Goal: Find specific page/section: Find specific page/section

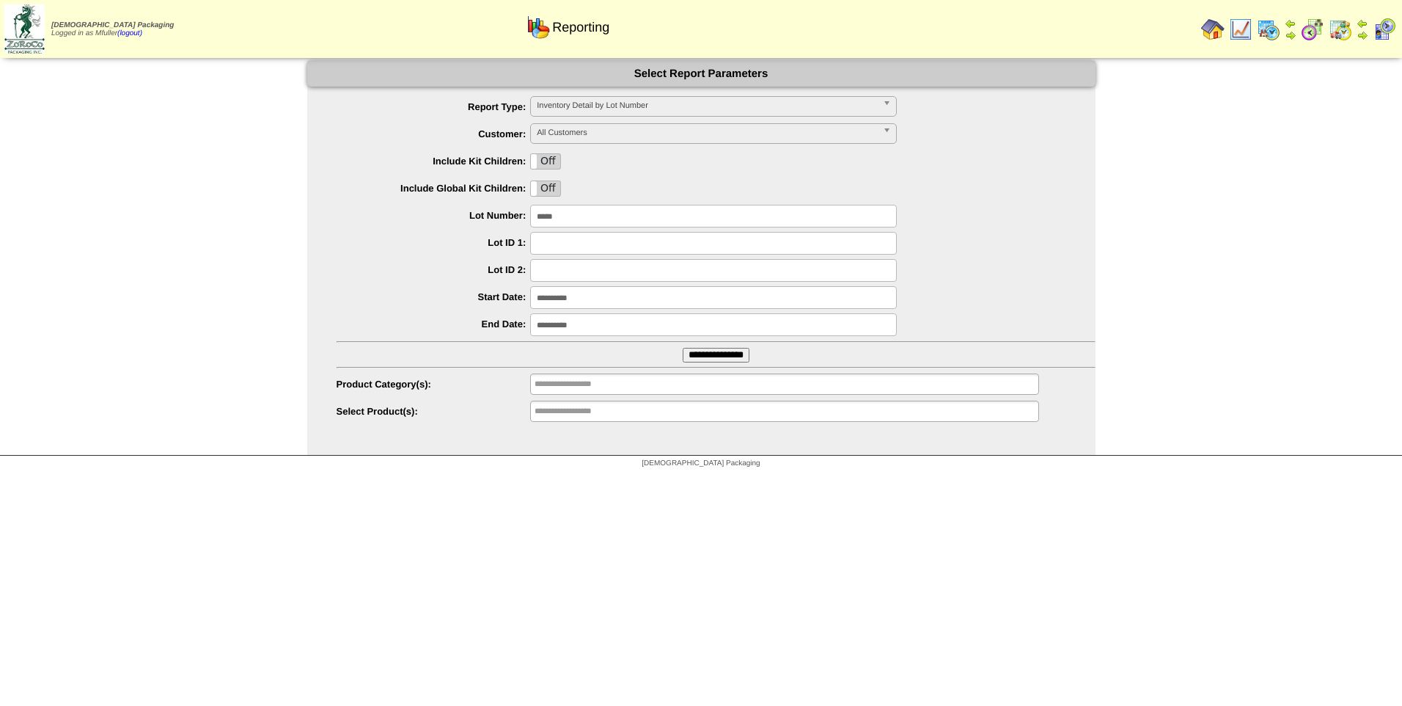
click at [1238, 32] on img at bounding box center [1240, 29] width 23 height 23
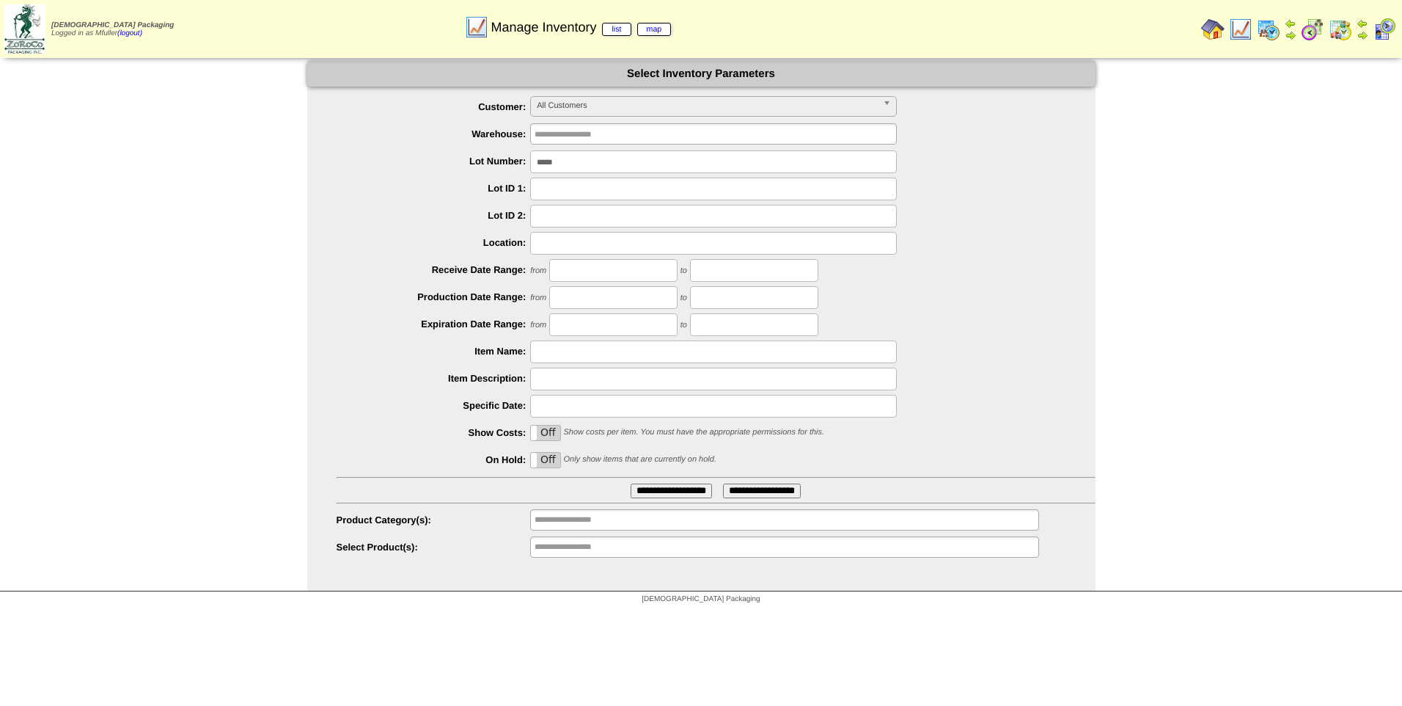
drag, startPoint x: 591, startPoint y: 164, endPoint x: 247, endPoint y: 205, distance: 346.4
click at [247, 205] on div "**********" at bounding box center [701, 326] width 1402 height 530
